Goal: Go to known website: Access a specific website the user already knows

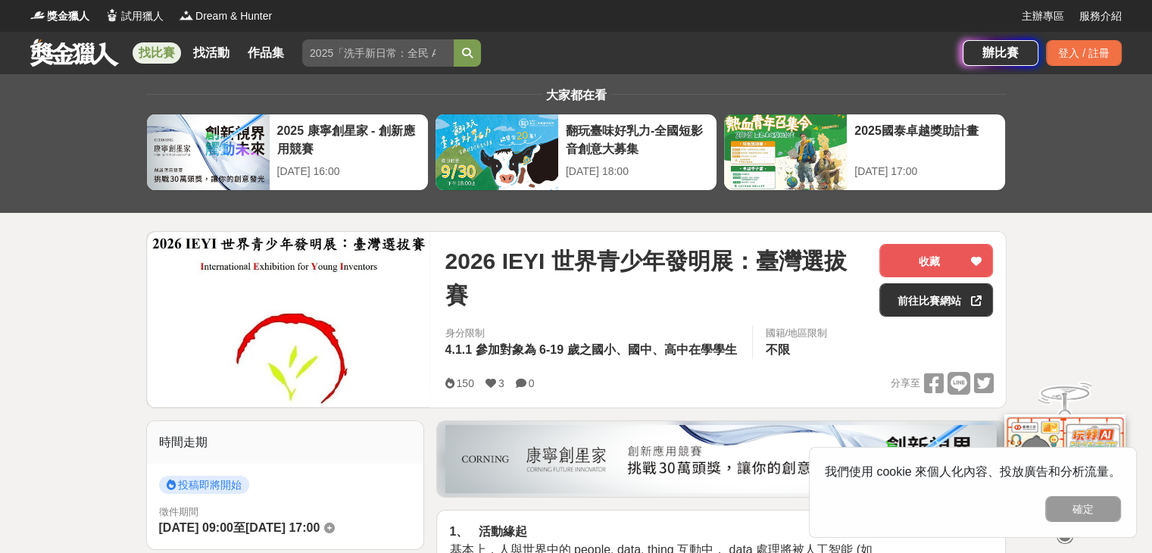
click at [1102, 171] on div "大家都在看 2025 康寧創星家 - 創新應用競賽 [DATE] 16:00 翻玩臺味好乳力-全國短影音創意大募集 [DATE] 18:00 2025國泰卓越…" at bounding box center [576, 143] width 1152 height 139
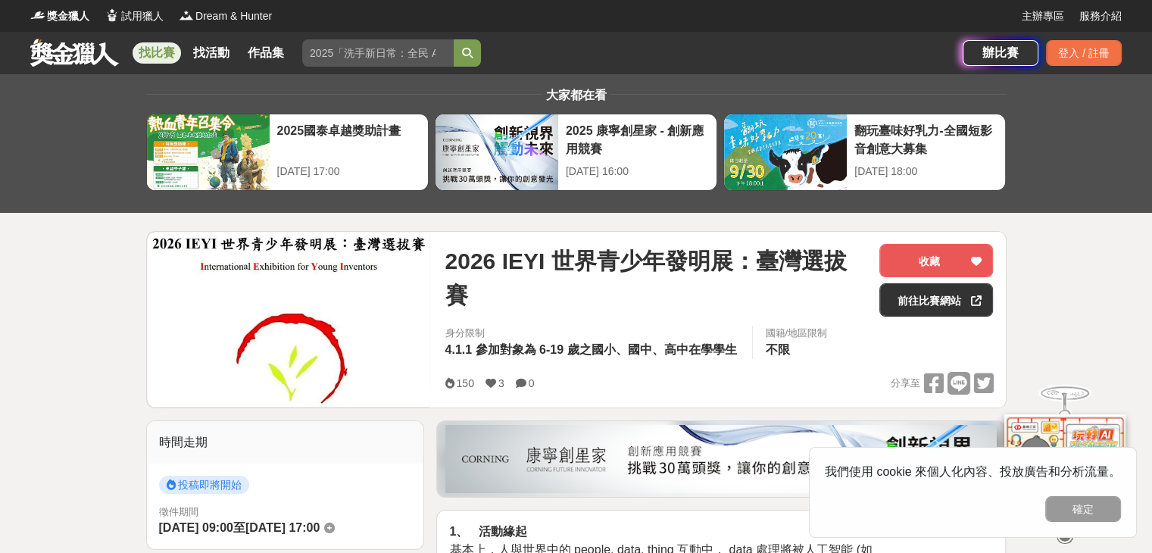
click at [700, 317] on div "2026 IEYI 世界青少年發明展：臺灣選拔賽 收藏 前往比賽網站" at bounding box center [719, 285] width 549 height 82
click at [955, 291] on link "前往比賽網站" at bounding box center [937, 299] width 114 height 33
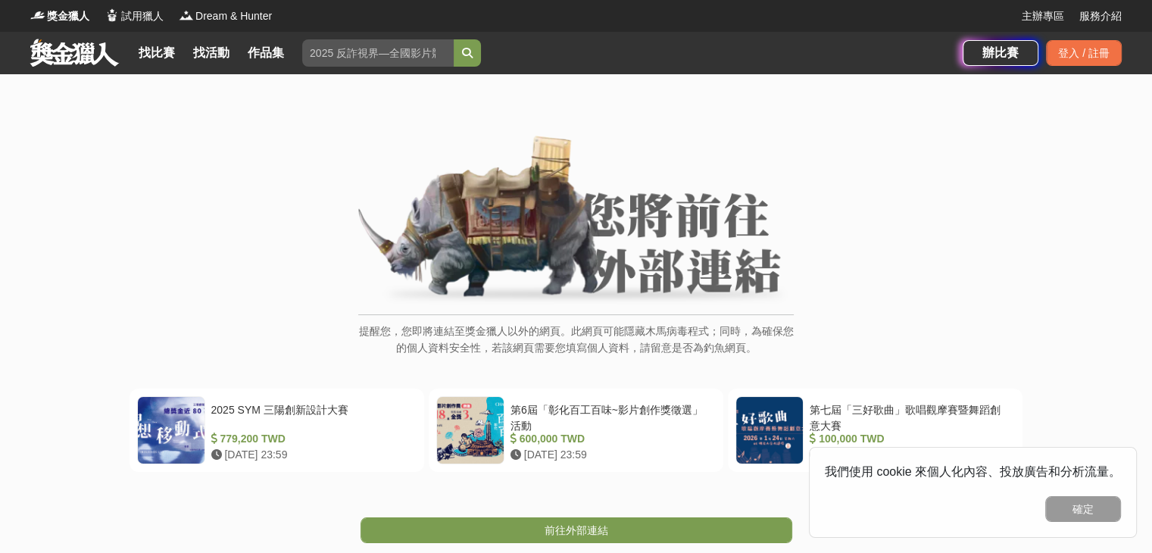
click at [795, 281] on div "提醒您，您即將連結至獎金獵人以外的網頁。此網頁可能隱藏木馬病毒程式；同時，為確保您的個人資料安全性，若該網頁需要您填寫個人資料，請留意是否為釣魚網頁。" at bounding box center [576, 254] width 1092 height 236
